Goal: Transaction & Acquisition: Book appointment/travel/reservation

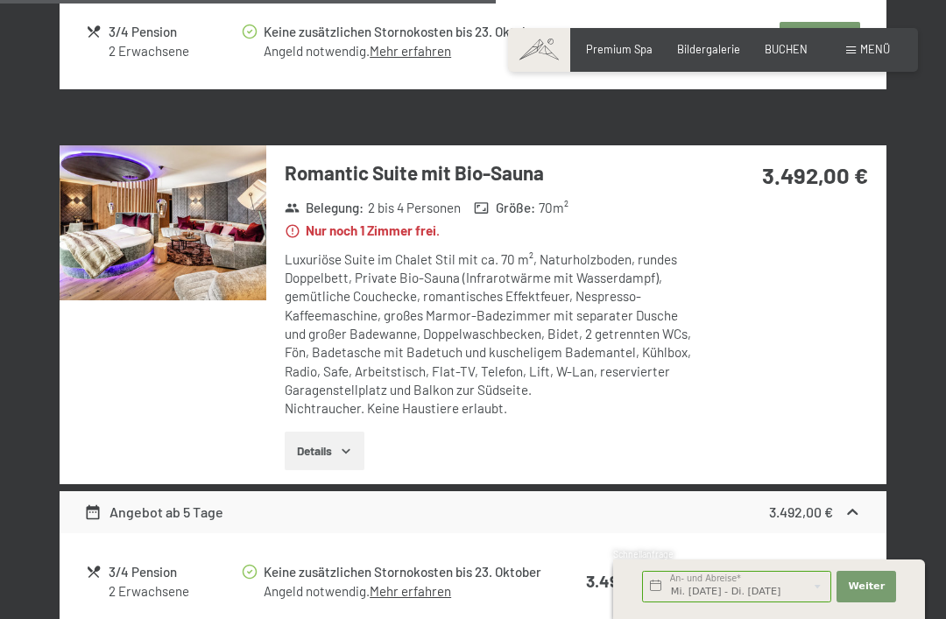
scroll to position [2005, 0]
click at [347, 445] on icon "button" at bounding box center [346, 452] width 14 height 14
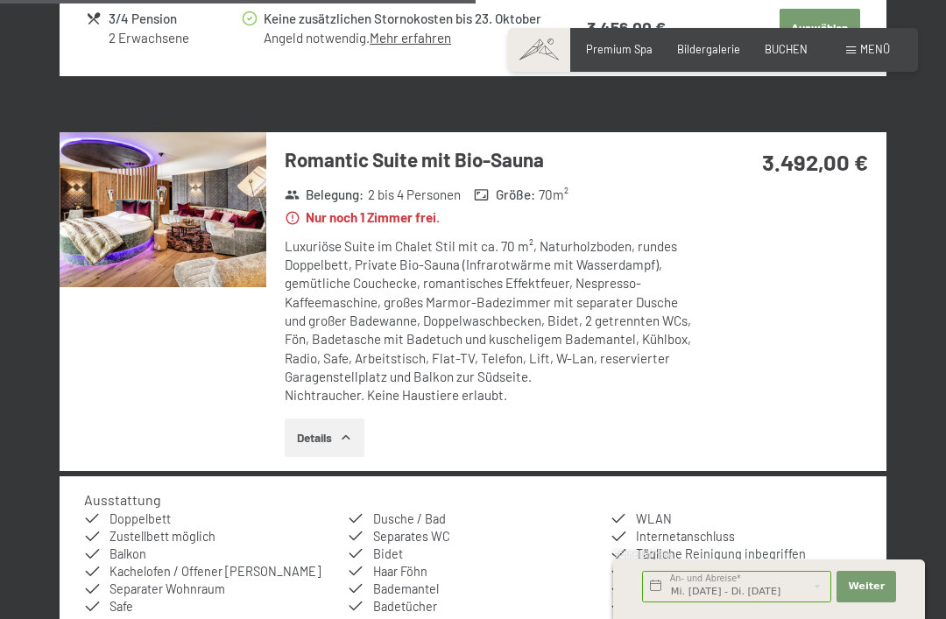
scroll to position [2014, 0]
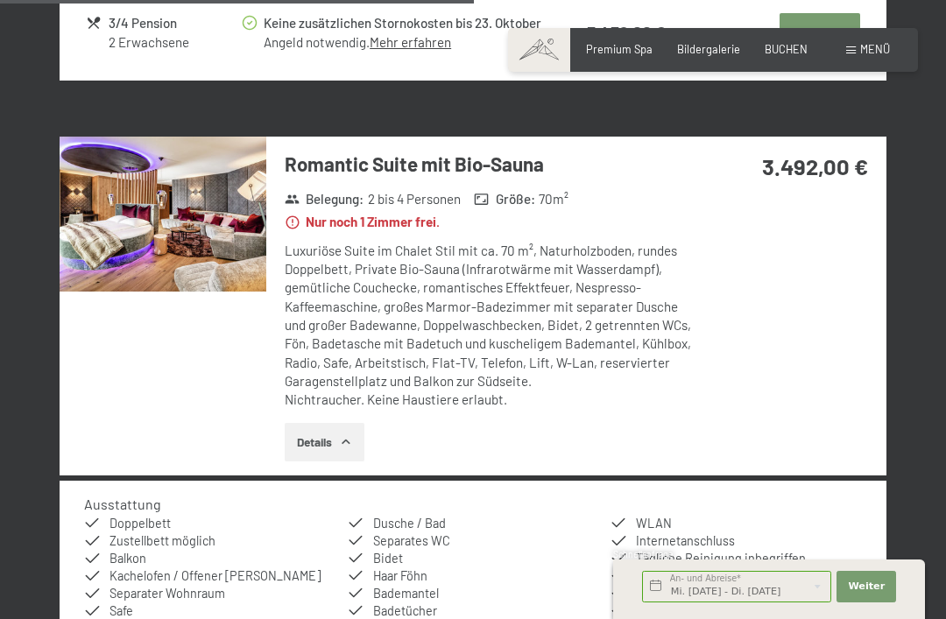
click at [191, 215] on img at bounding box center [163, 214] width 207 height 155
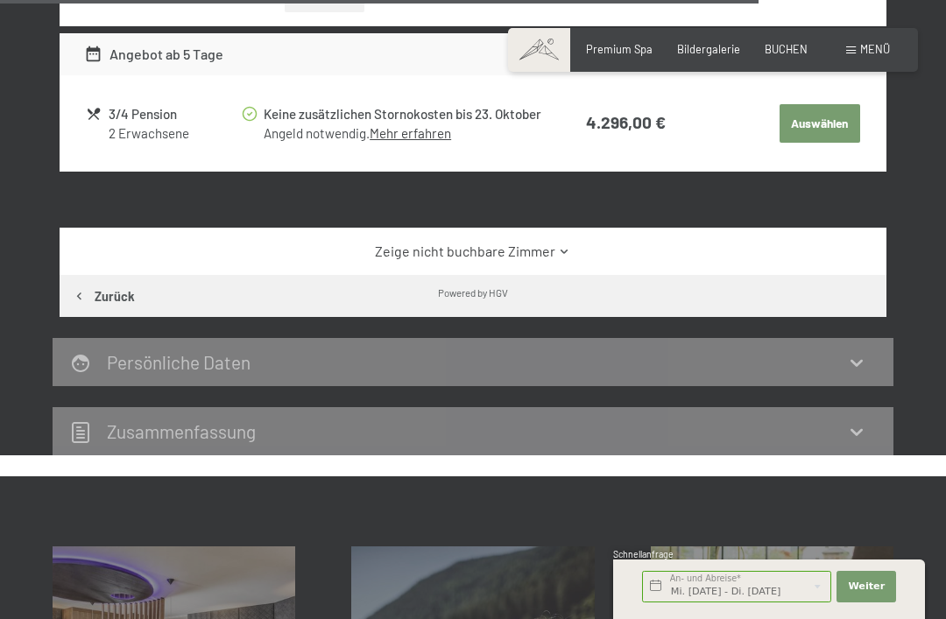
scroll to position [3196, 0]
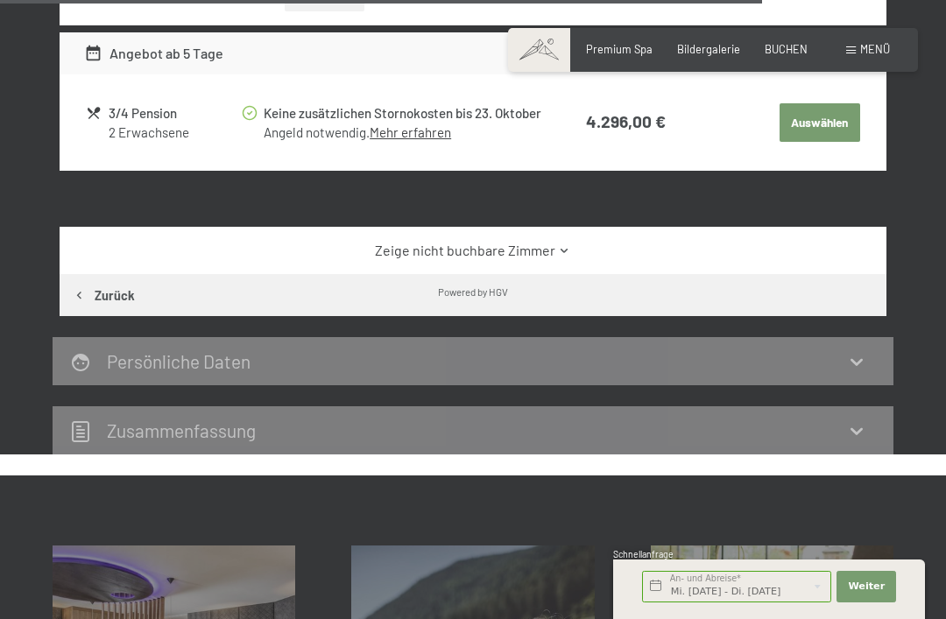
click at [563, 244] on icon at bounding box center [564, 250] width 13 height 13
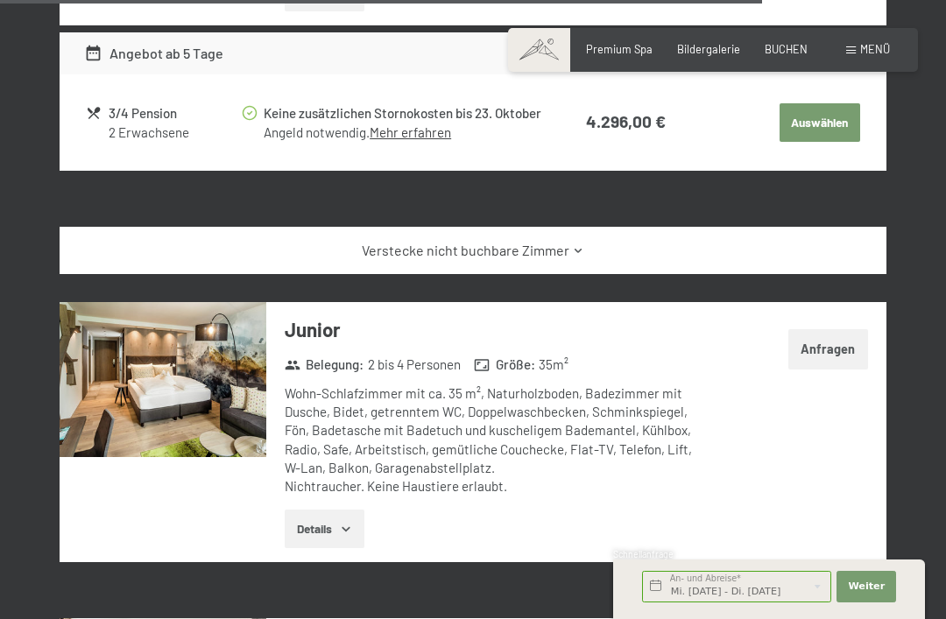
click at [211, 379] on img at bounding box center [163, 379] width 207 height 155
click at [923, 32] on div "12. November bis [DATE] [PERSON_NAME] [PERSON_NAME] 2 Erwachsene [PERSON_NAME] …" at bounding box center [473, 149] width 946 height 6021
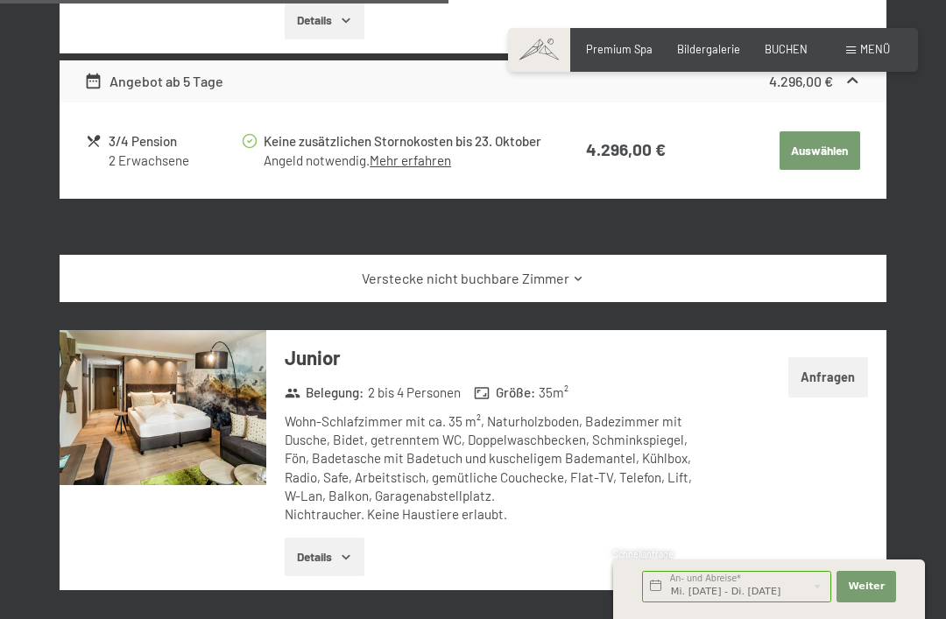
scroll to position [3162, 0]
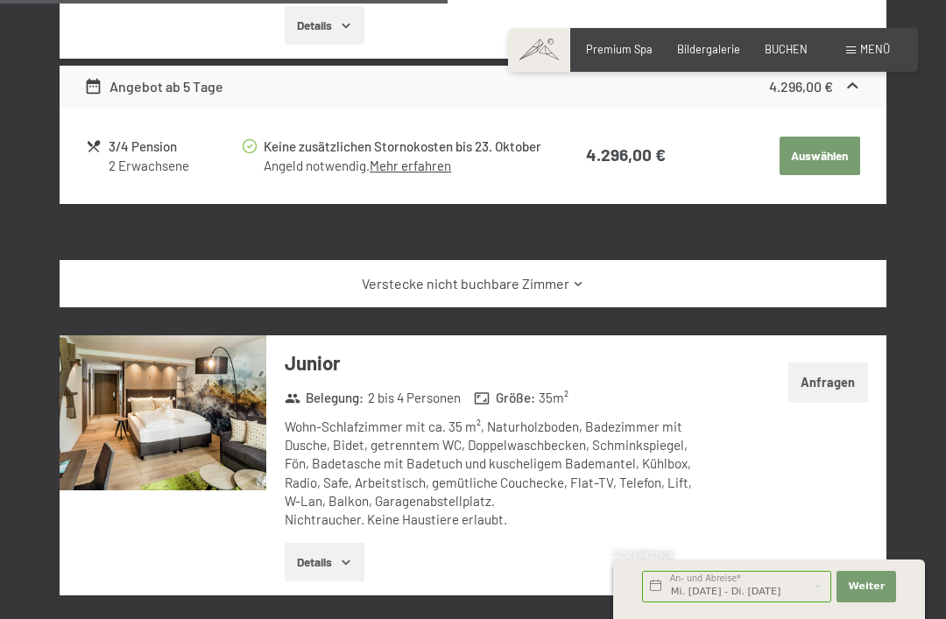
click at [344, 556] on icon "button" at bounding box center [346, 563] width 14 height 14
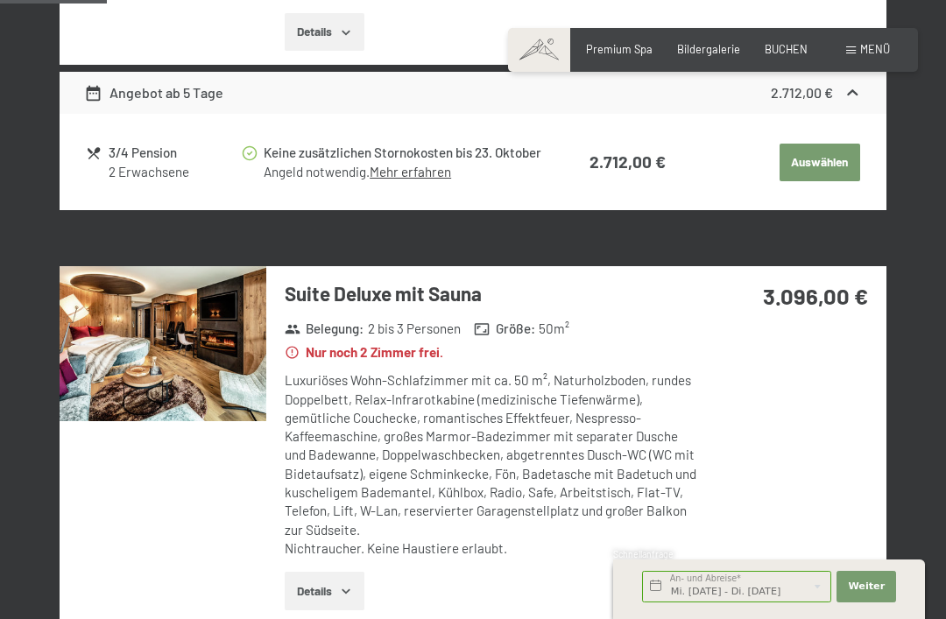
scroll to position [764, 0]
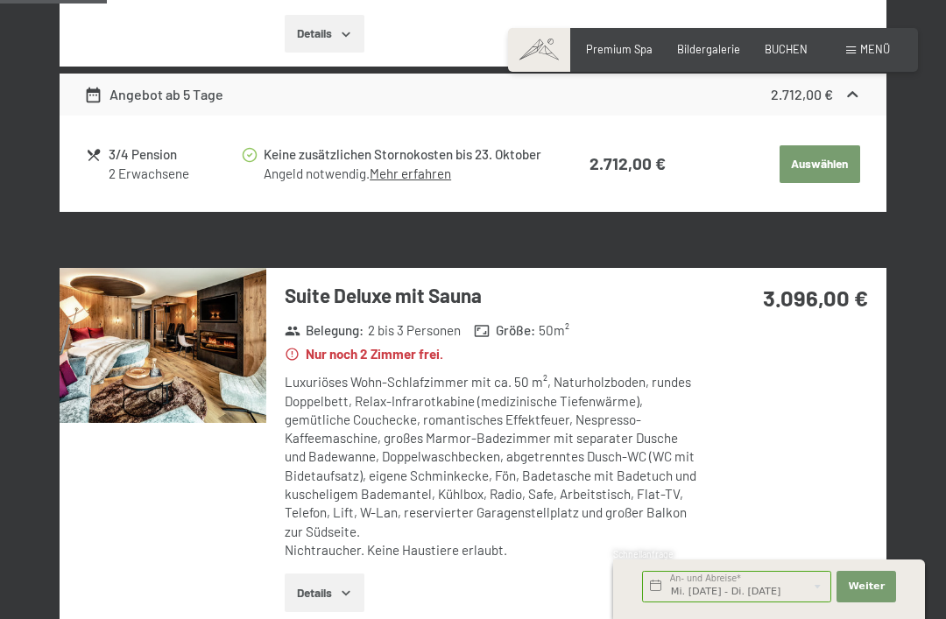
click at [210, 386] on img at bounding box center [163, 345] width 207 height 155
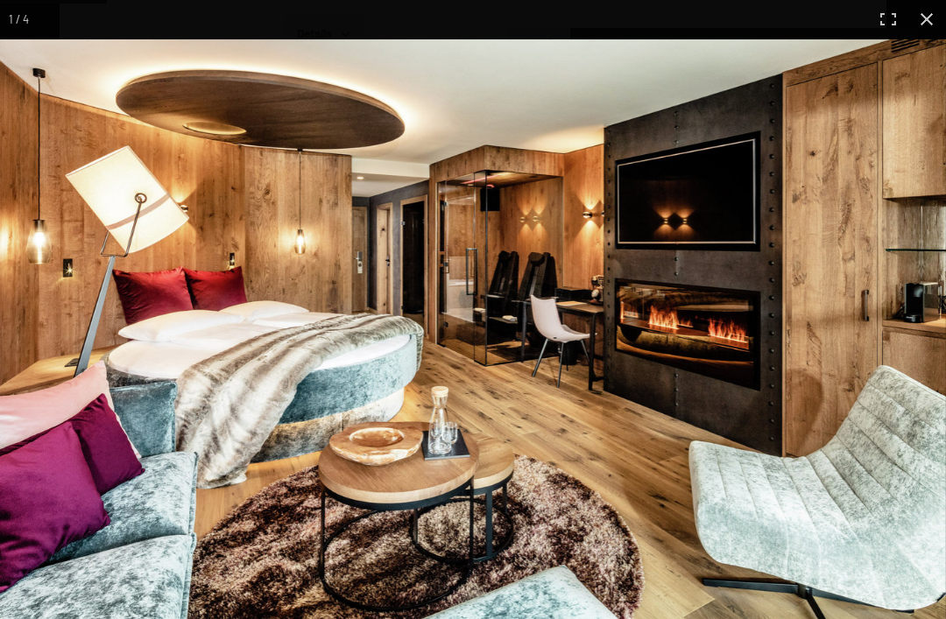
click at [942, 329] on img at bounding box center [473, 337] width 946 height 596
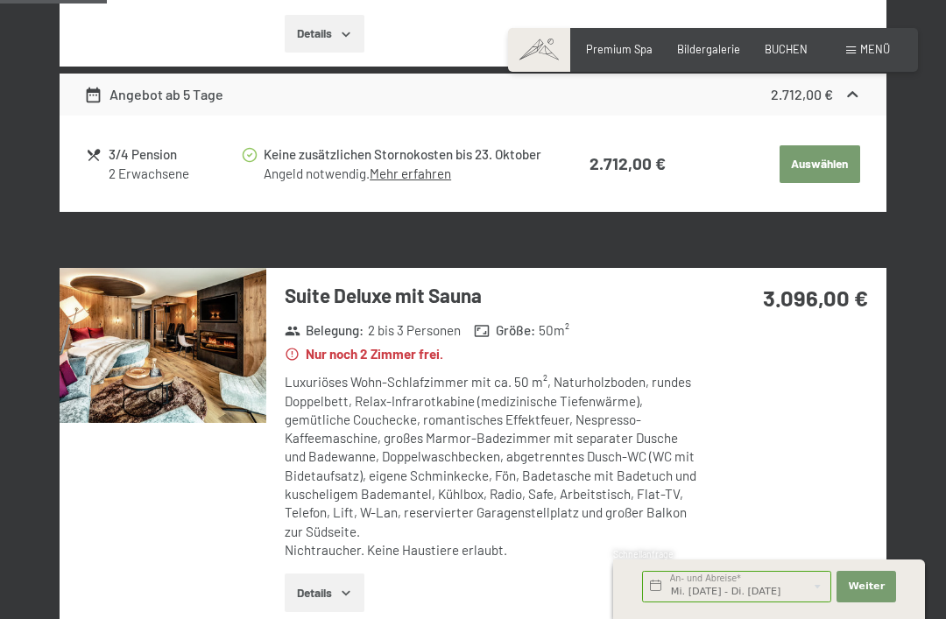
click at [351, 586] on icon "button" at bounding box center [346, 593] width 14 height 14
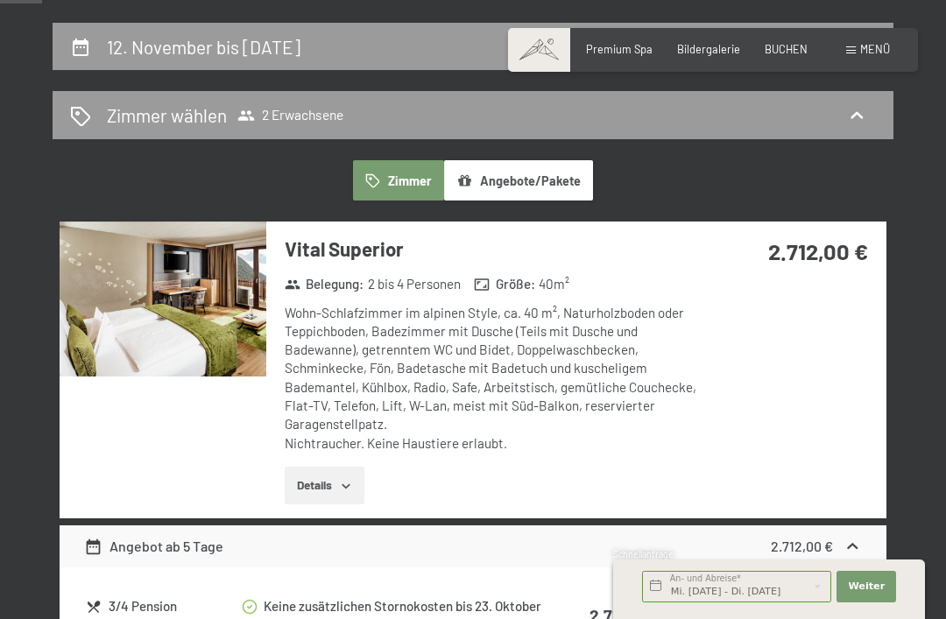
scroll to position [311, 0]
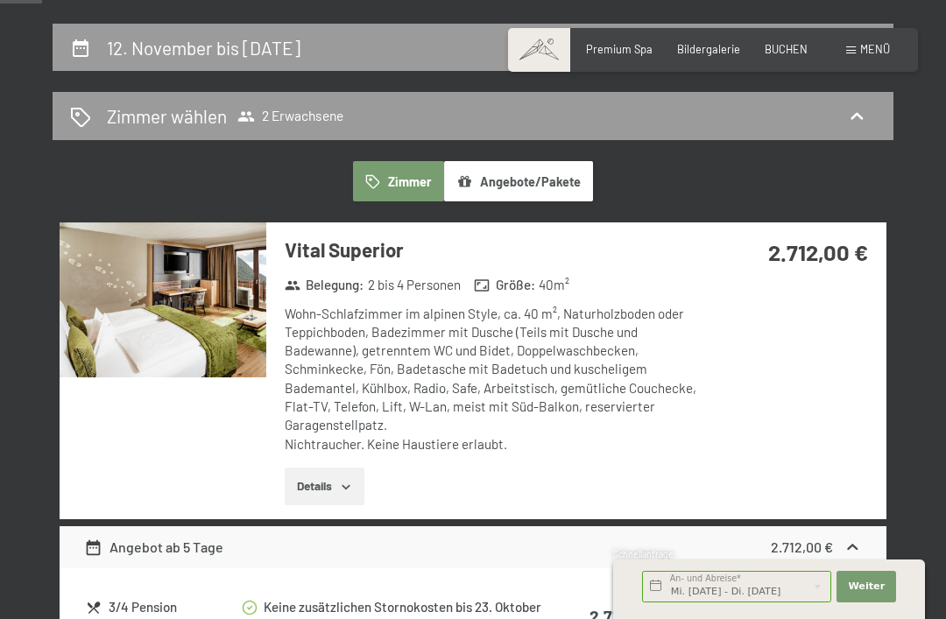
click at [210, 322] on img at bounding box center [163, 300] width 207 height 155
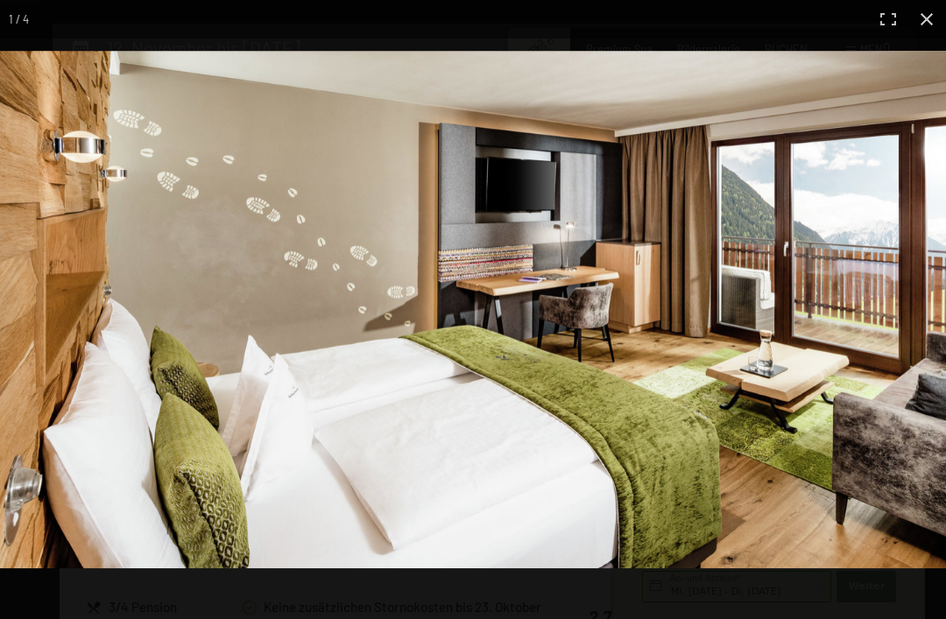
click at [837, 432] on img at bounding box center [473, 310] width 946 height 518
